Goal: Task Accomplishment & Management: Complete application form

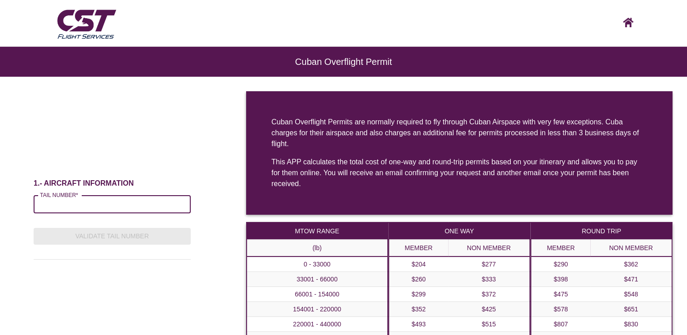
click at [135, 197] on input "TAIL NUMBER*" at bounding box center [112, 204] width 157 height 18
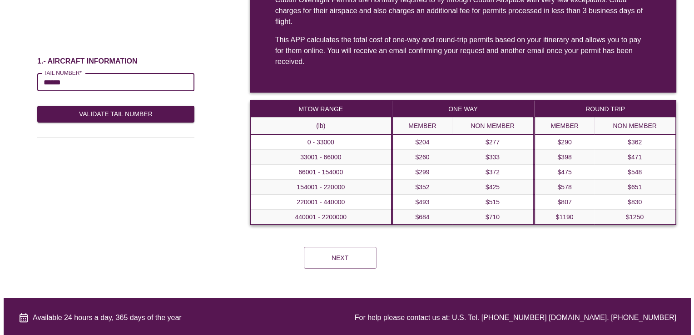
scroll to position [123, 0]
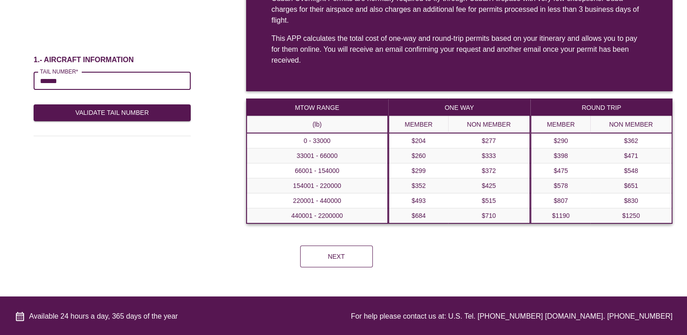
type input "******"
click at [332, 249] on button "Next" at bounding box center [336, 257] width 73 height 22
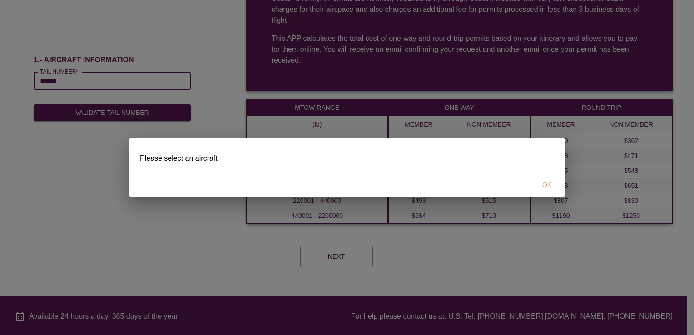
click at [138, 208] on div "Please select an aircraft OK" at bounding box center [347, 167] width 694 height 335
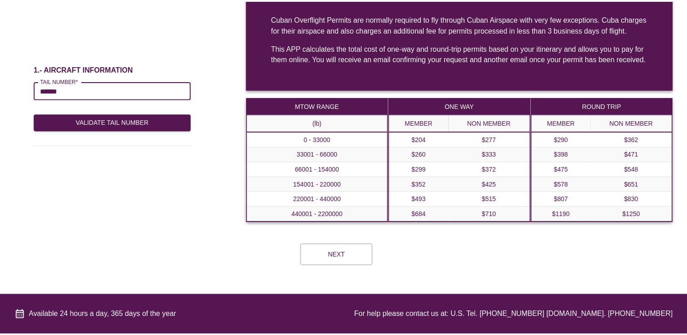
scroll to position [102, 0]
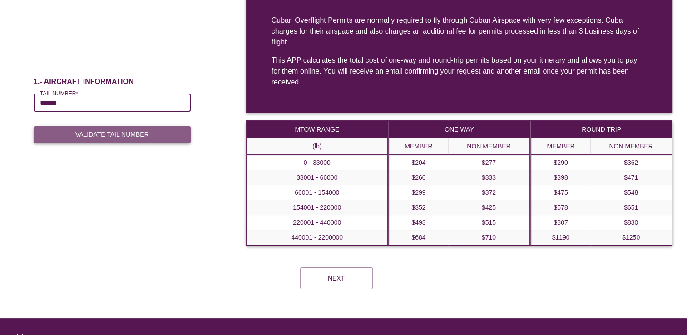
click at [111, 135] on button "Validate Tail Number" at bounding box center [112, 134] width 157 height 17
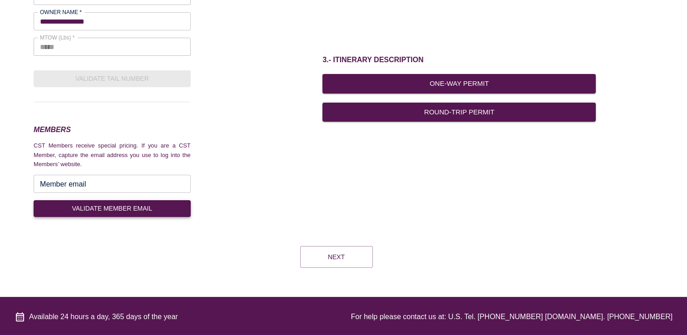
scroll to position [148, 0]
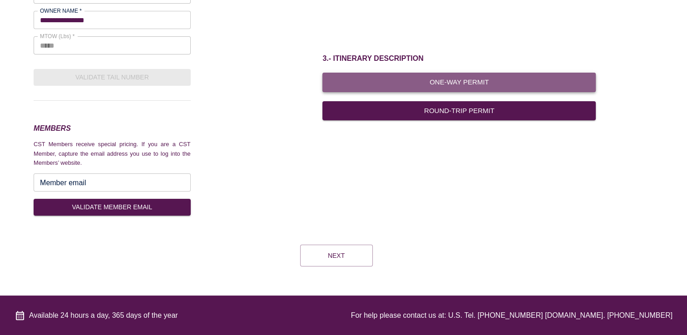
click at [365, 79] on button "One-Way Permit" at bounding box center [458, 82] width 273 height 19
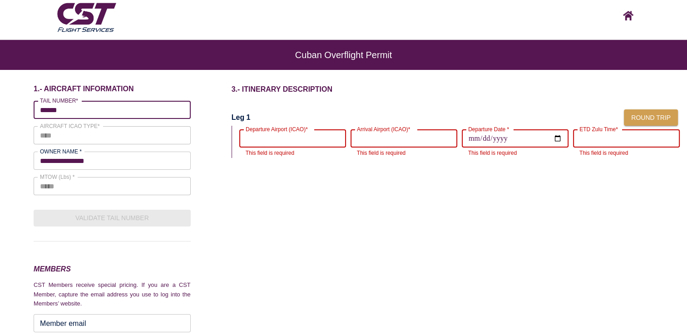
scroll to position [0, 0]
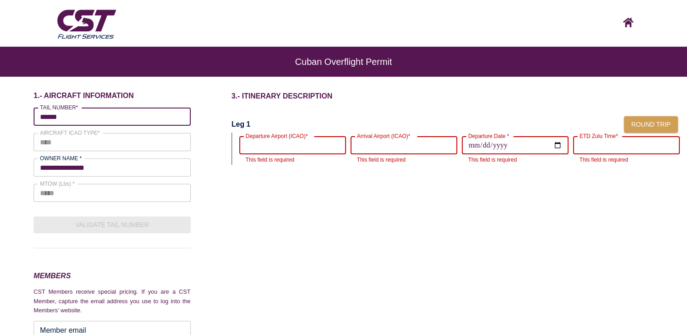
click at [275, 147] on input "Departure Airport (ICAO)*" at bounding box center [292, 145] width 107 height 25
type input "****"
click at [427, 142] on input "Arrival Airport (ICAO)*" at bounding box center [404, 145] width 107 height 25
